Goal: Find contact information: Find contact information

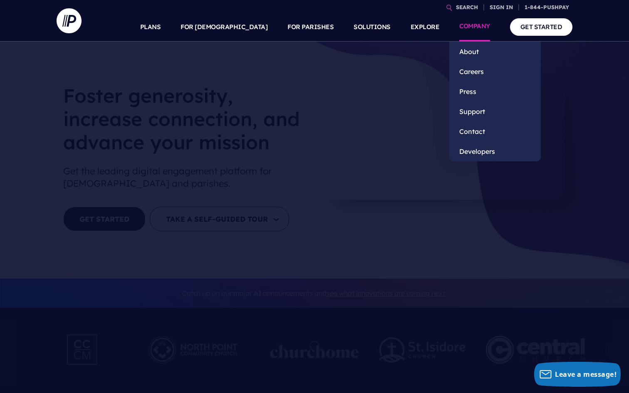
click at [467, 29] on link "COMPANY" at bounding box center [475, 26] width 31 height 29
click at [471, 125] on link "Contact" at bounding box center [496, 132] width 92 height 20
